Goal: Use online tool/utility: Use online tool/utility

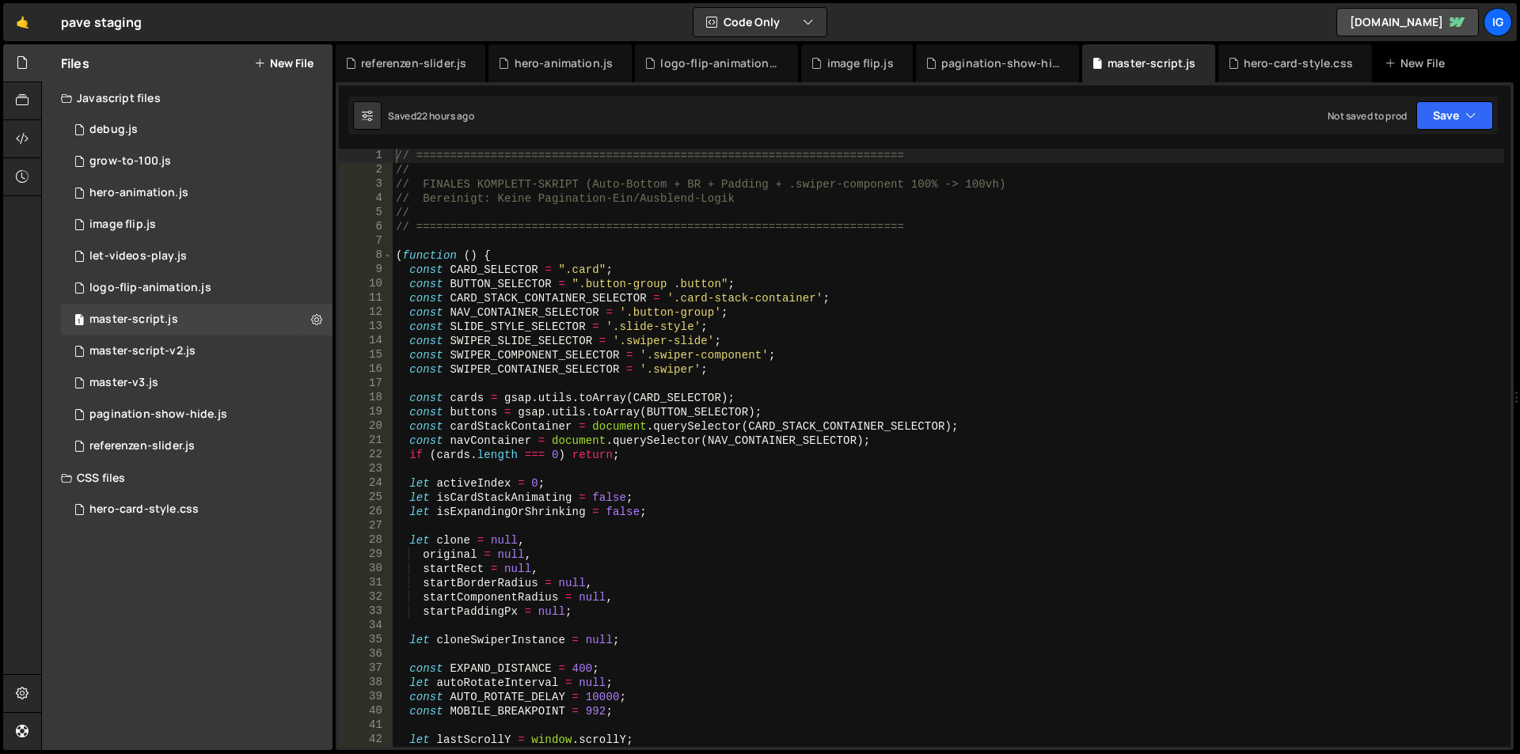
click at [815, 323] on div "// ======================================================================== // …" at bounding box center [948, 462] width 1111 height 627
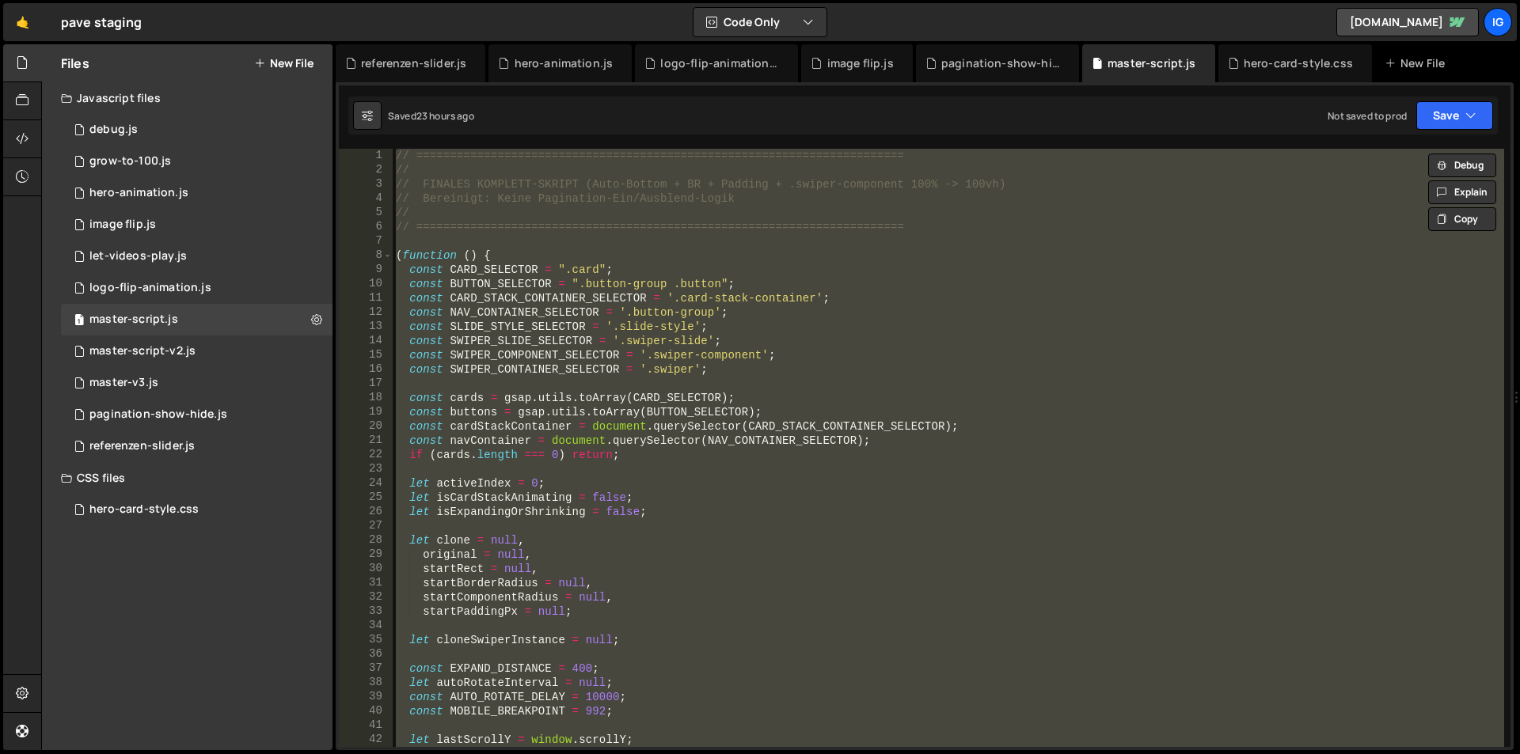
click at [609, 210] on div "// ======================================================================== // …" at bounding box center [948, 448] width 1111 height 598
click at [622, 200] on div "// ======================================================================== // …" at bounding box center [948, 448] width 1111 height 598
click at [597, 207] on div "// ======================================================================== // …" at bounding box center [948, 448] width 1111 height 598
click at [520, 293] on div "// ======================================================================== // …" at bounding box center [948, 448] width 1111 height 598
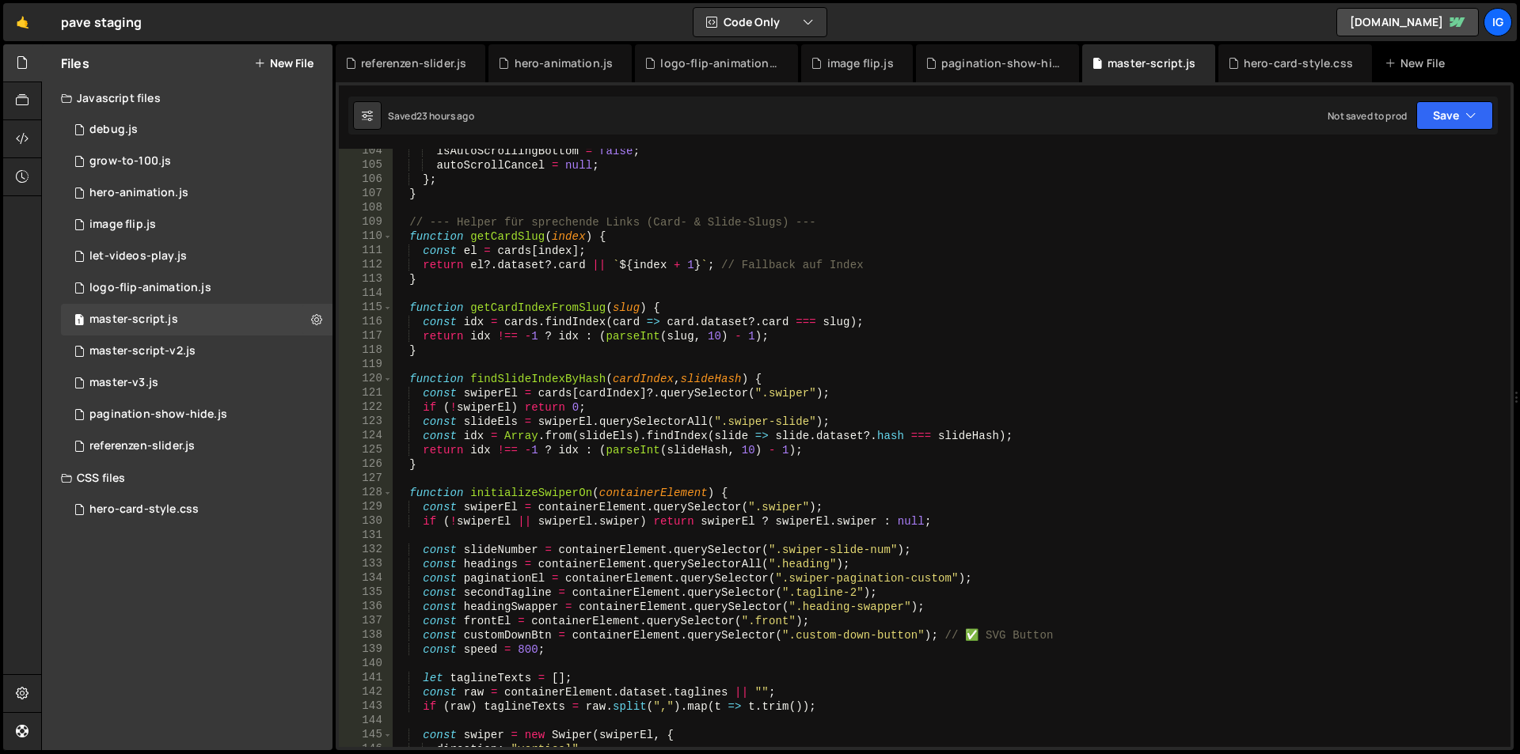
scroll to position [1520, 0]
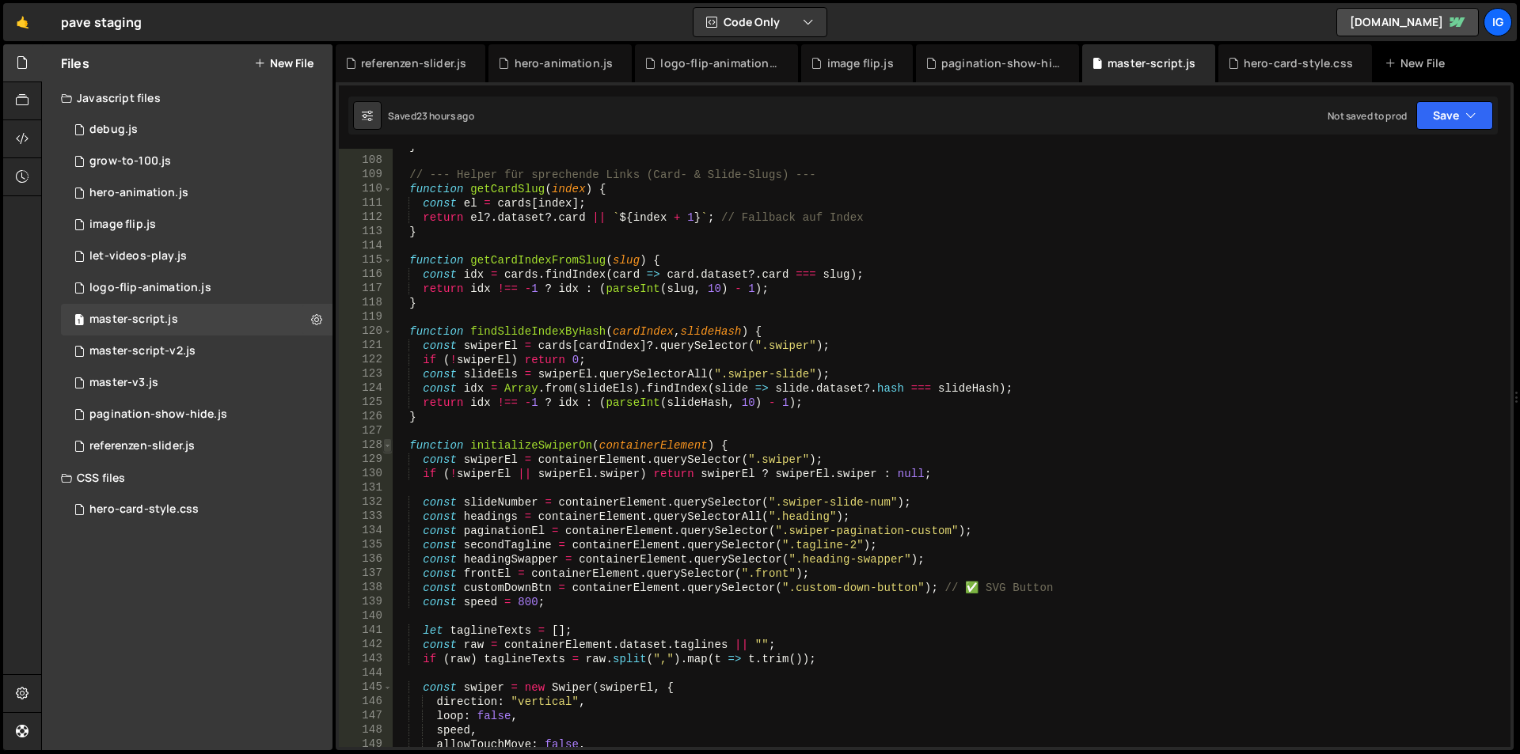
click at [389, 447] on span at bounding box center [387, 445] width 9 height 14
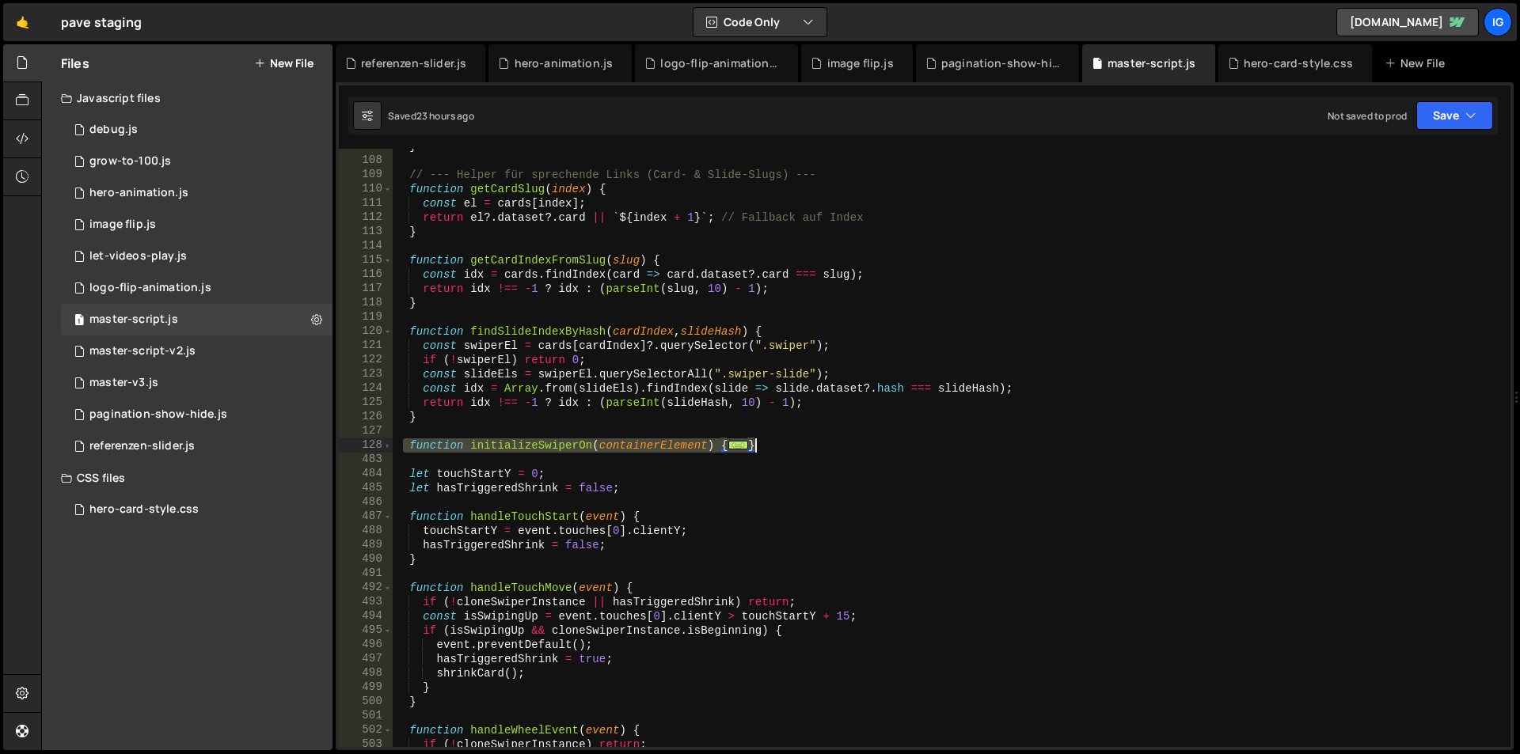
drag, startPoint x: 400, startPoint y: 443, endPoint x: 818, endPoint y: 445, distance: 417.9
click at [818, 445] on div "} // --- Helper für sprechende Links (Card- & Slide-Slugs) --- function getCard…" at bounding box center [948, 452] width 1111 height 627
click at [788, 448] on div "} // --- Helper für sprechende Links (Card- & Slide-Slugs) --- function getCard…" at bounding box center [948, 448] width 1111 height 598
drag, startPoint x: 797, startPoint y: 447, endPoint x: 380, endPoint y: 446, distance: 417.1
click at [381, 447] on div "} 107 108 109 110 111 112 113 114 115 116 117 118 119 120 121 122 123 124 125 1…" at bounding box center [924, 448] width 1171 height 598
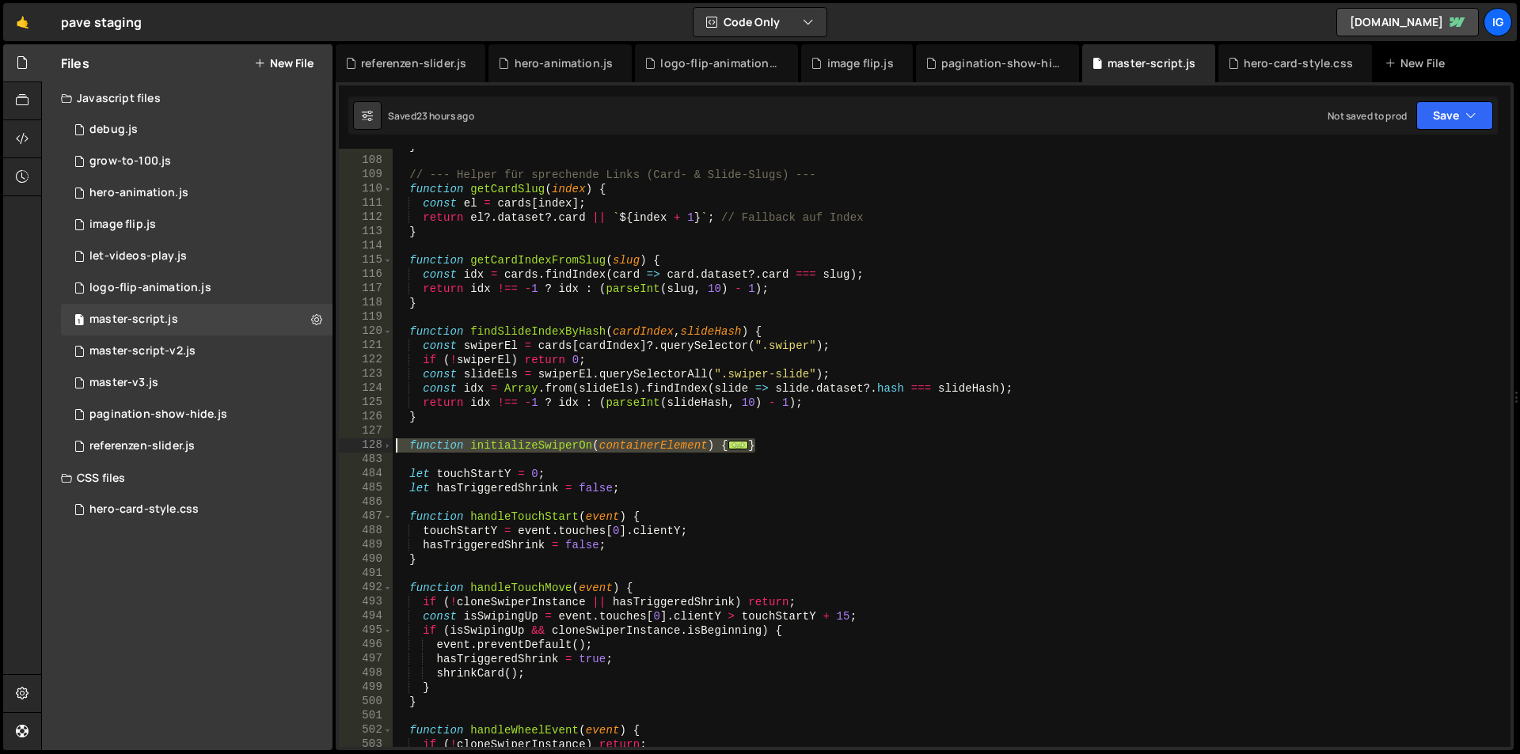
type textarea "function initializeSwiperOn(containerElement) { const swiperEl = containerEleme…"
paste textarea
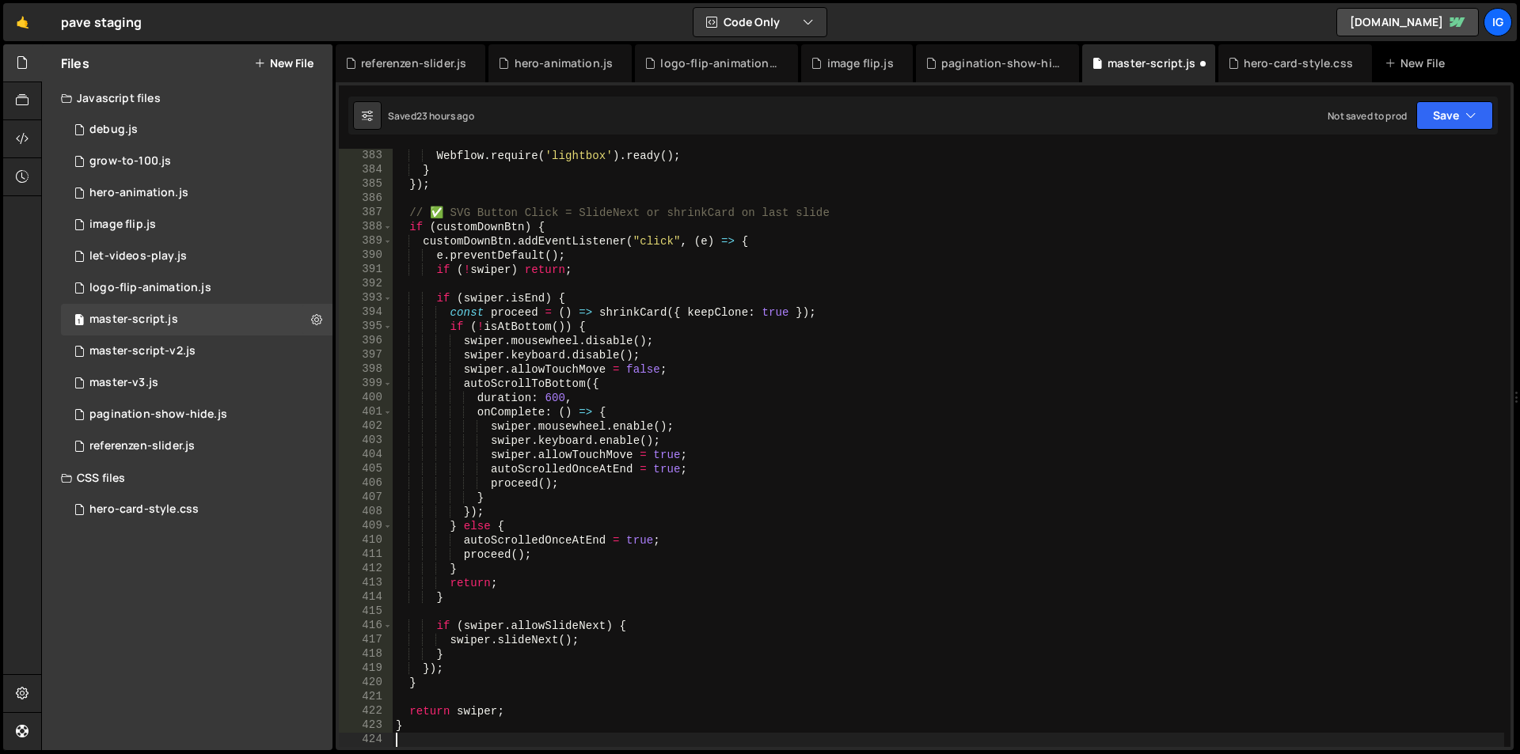
scroll to position [5442, 0]
